Goal: Ask a question

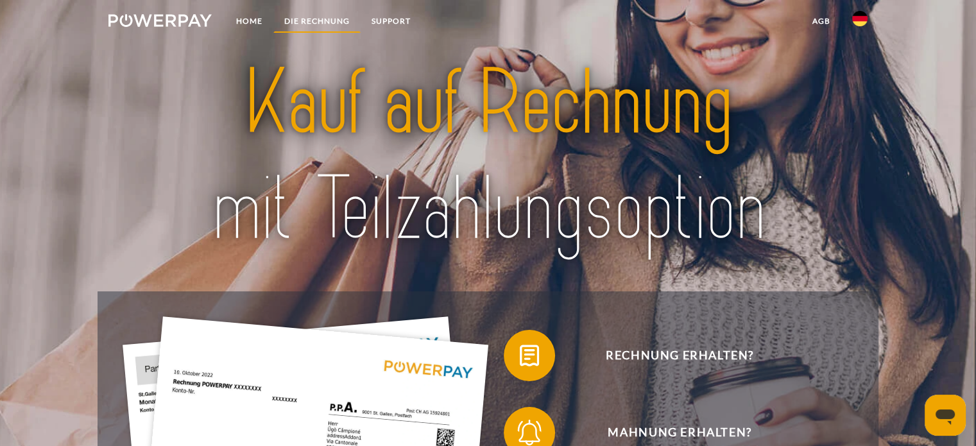
click at [325, 23] on link "DIE RECHNUNG" at bounding box center [316, 21] width 87 height 23
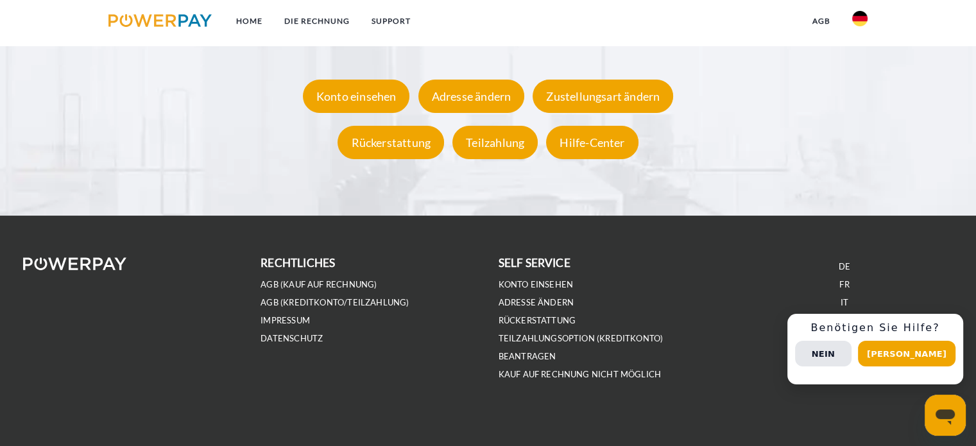
scroll to position [2491, 0]
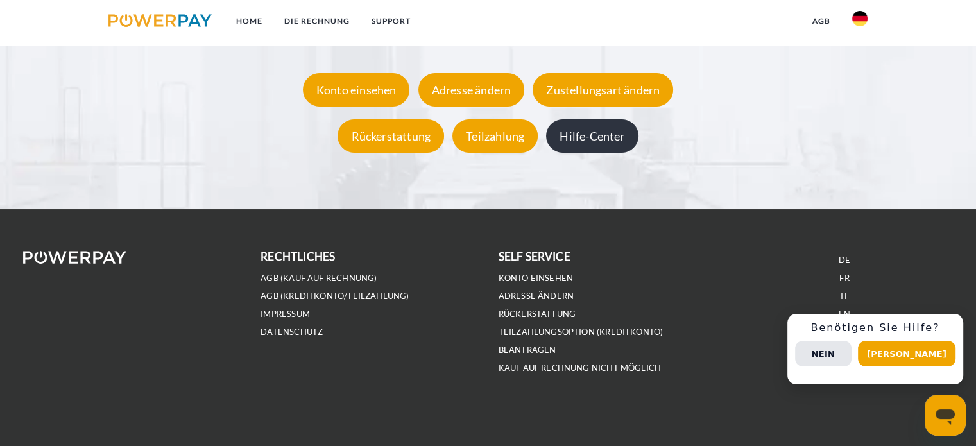
click at [596, 135] on div "Hilfe-Center" at bounding box center [592, 136] width 92 height 33
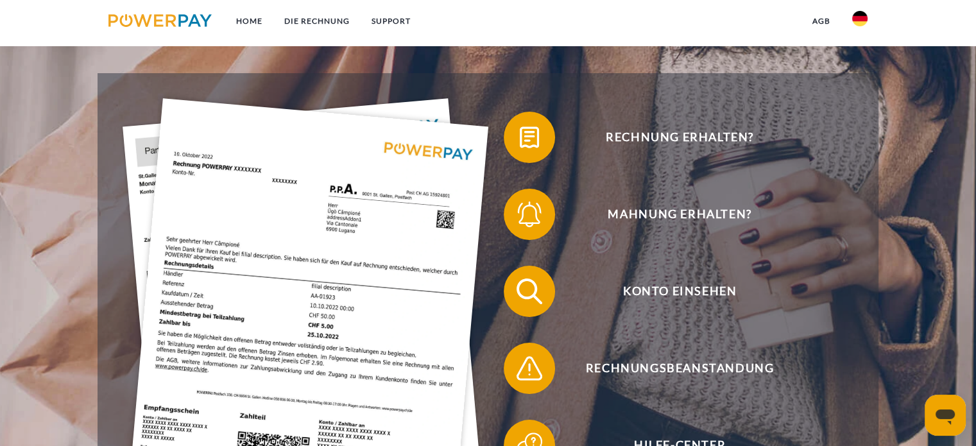
scroll to position [225, 0]
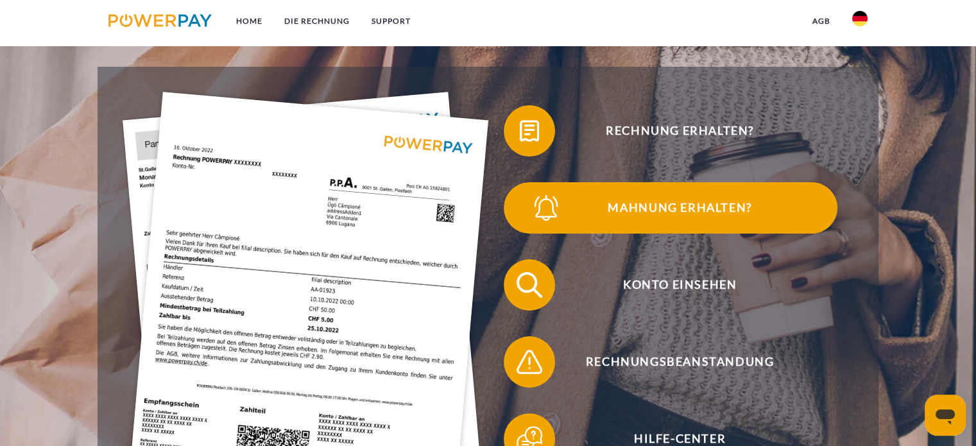
click at [647, 220] on span "Mahnung erhalten?" at bounding box center [679, 207] width 314 height 51
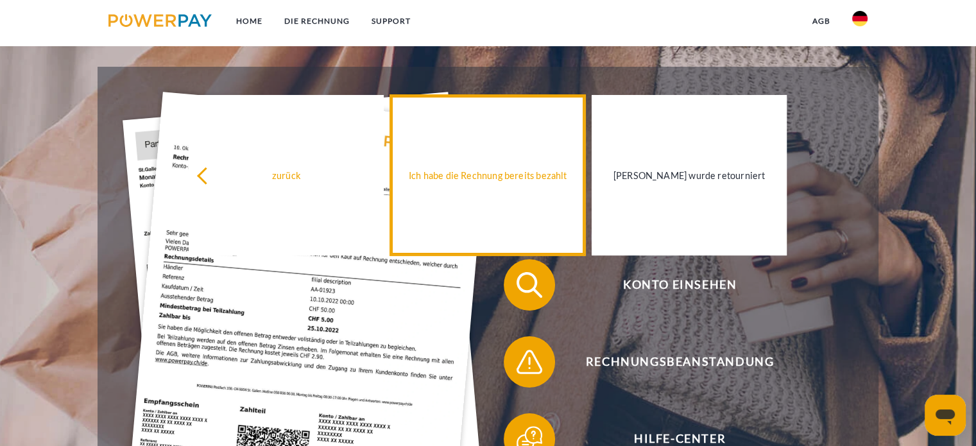
click at [526, 196] on link "Ich habe die Rechnung bereits bezahlt" at bounding box center [487, 175] width 195 height 160
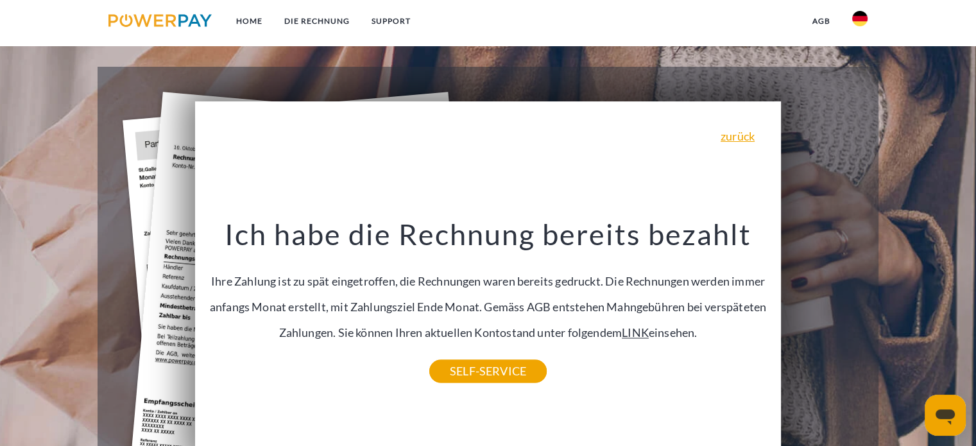
click at [649, 337] on link "LINK" at bounding box center [635, 332] width 27 height 14
